Goal: Transaction & Acquisition: Download file/media

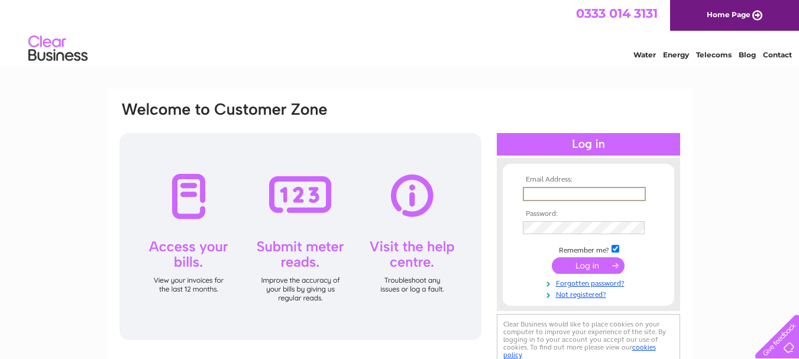
click at [584, 194] on input "text" at bounding box center [584, 194] width 123 height 14
type input "sheernessmobility@gmail.com"
click at [580, 268] on input "submit" at bounding box center [588, 264] width 73 height 17
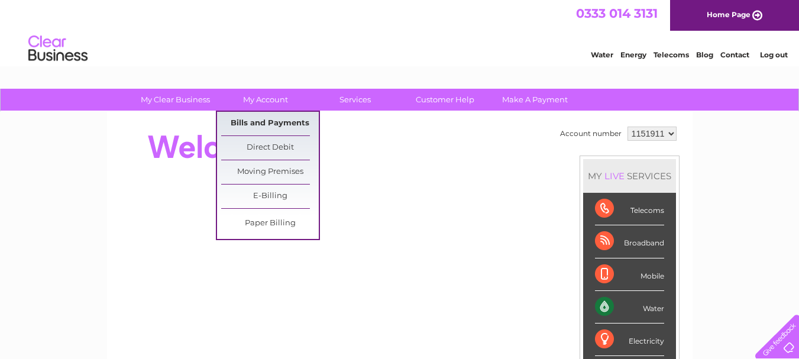
click at [258, 118] on link "Bills and Payments" at bounding box center [270, 124] width 98 height 24
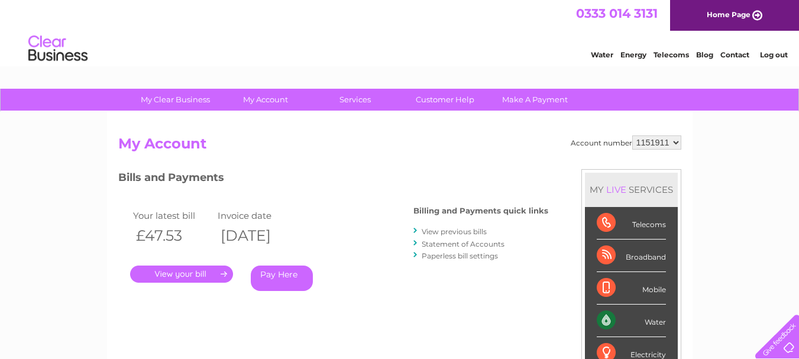
click at [213, 271] on link "." at bounding box center [181, 273] width 103 height 17
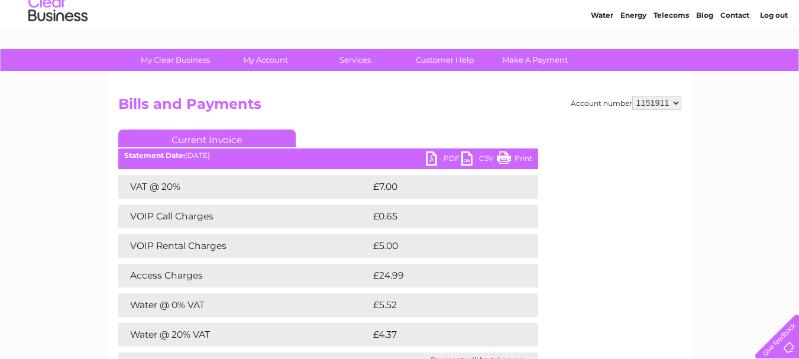
scroll to position [118, 0]
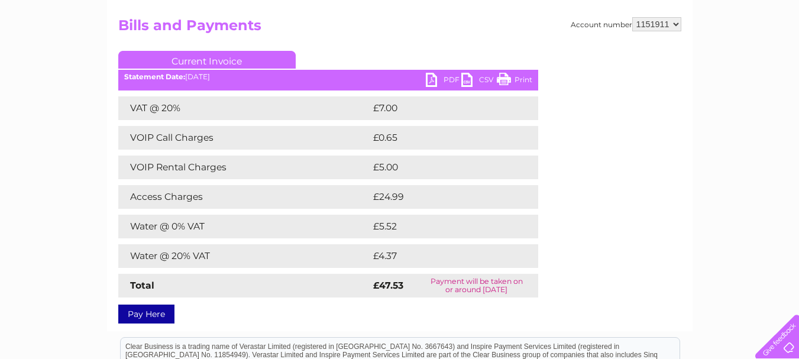
click at [442, 81] on link "PDF" at bounding box center [443, 81] width 35 height 17
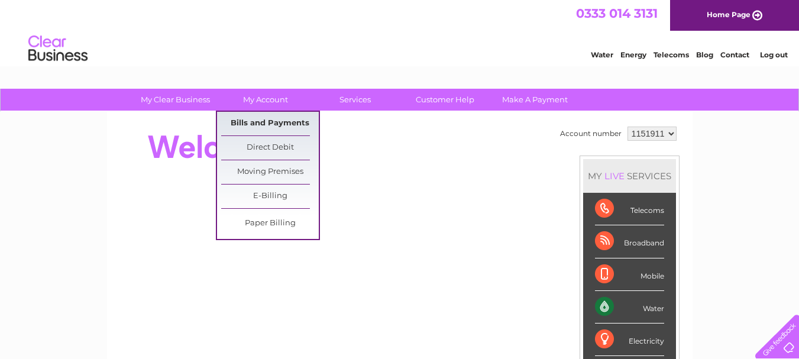
click at [269, 120] on link "Bills and Payments" at bounding box center [270, 124] width 98 height 24
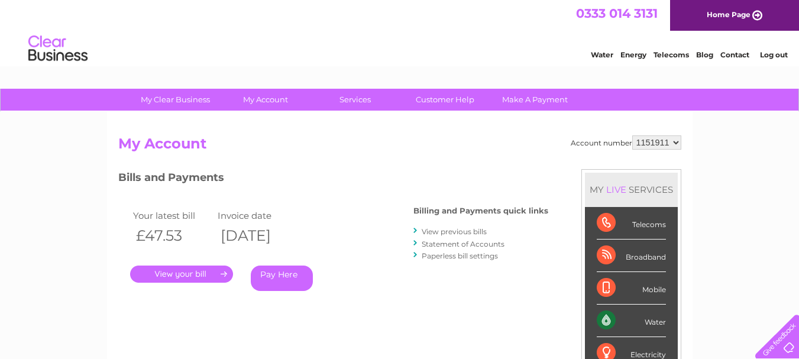
click at [209, 272] on link "." at bounding box center [181, 273] width 103 height 17
